Goal: Obtain resource: Download file/media

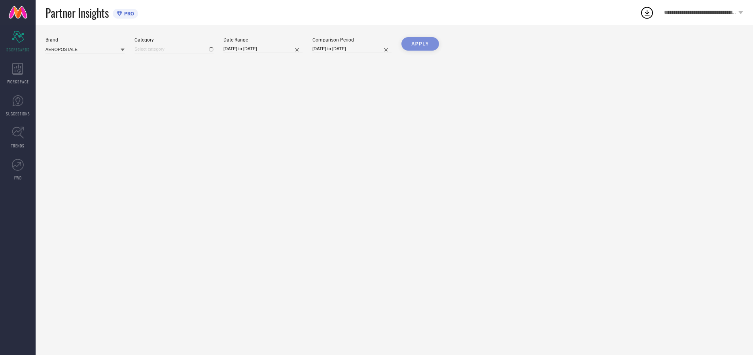
type input "All"
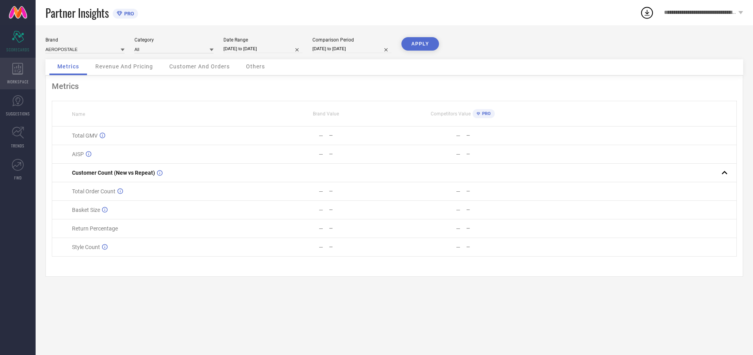
click at [18, 74] on icon at bounding box center [17, 69] width 11 height 12
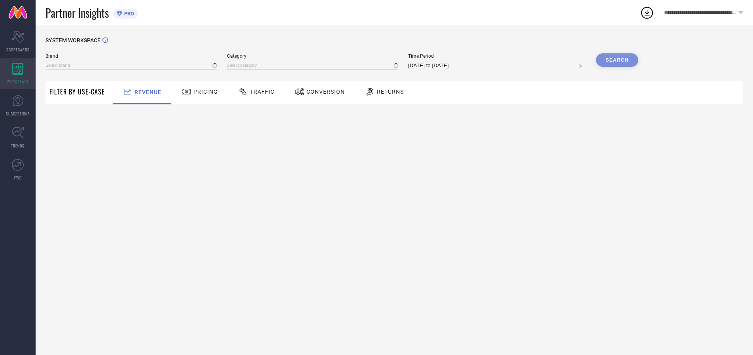
type input "AEROPOSTALE"
type input "All"
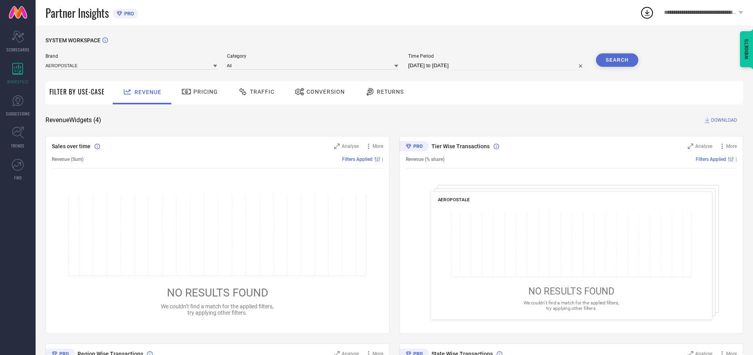
click at [323, 92] on span "Conversion" at bounding box center [326, 92] width 38 height 6
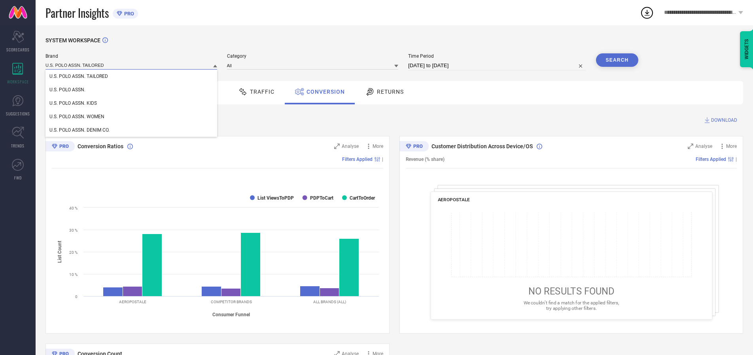
type input "U.S. POLO ASSN. TAILORED"
click at [79, 76] on span "U.S. POLO ASSN. TAILORED" at bounding box center [78, 77] width 59 height 6
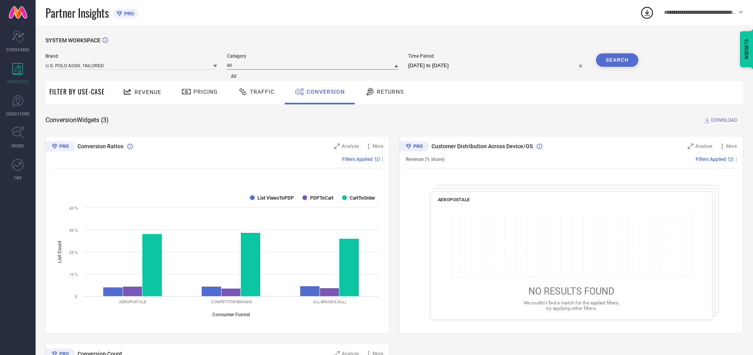
type input "All"
click at [235, 76] on span "All" at bounding box center [234, 77] width 6 height 6
click at [499, 66] on input "[DATE] to [DATE]" at bounding box center [497, 65] width 178 height 9
select select "6"
select select "2025"
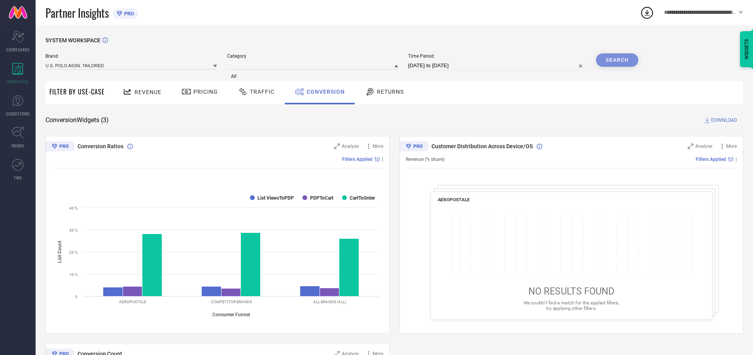
select select "7"
select select "2025"
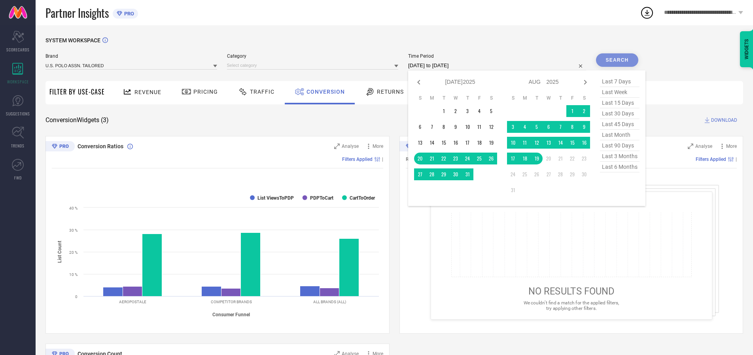
click at [539, 159] on td "19" at bounding box center [537, 159] width 12 height 12
type input "[DATE] to [DATE]"
click at [617, 60] on div "Search" at bounding box center [617, 59] width 43 height 13
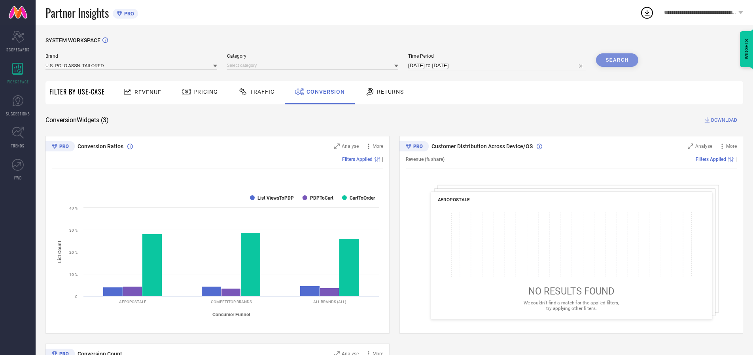
click at [724, 120] on span "DOWNLOAD" at bounding box center [724, 120] width 26 height 8
click at [324, 92] on span "Conversion" at bounding box center [326, 92] width 38 height 6
type input "ARROW WOMAN"
